Goal: Task Accomplishment & Management: Manage account settings

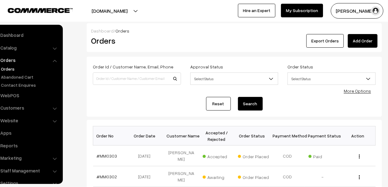
scroll to position [0, 21]
click at [24, 11] on img at bounding box center [40, 10] width 65 height 5
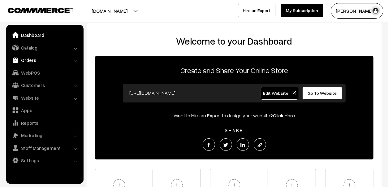
click at [28, 59] on link "Orders" at bounding box center [45, 59] width 74 height 11
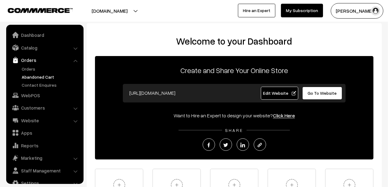
click at [30, 77] on link "Abandoned Cart" at bounding box center [50, 77] width 61 height 6
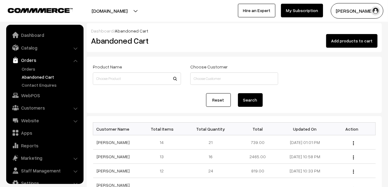
scroll to position [10, 0]
